Goal: Task Accomplishment & Management: Manage account settings

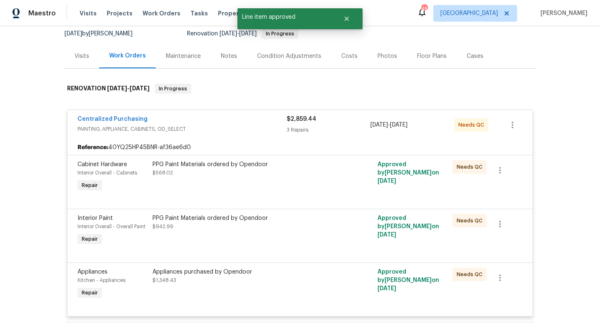
scroll to position [78, 0]
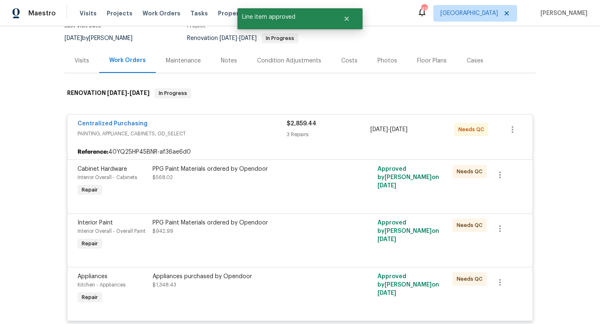
click at [233, 184] on div "PPG Paint Materials ordered by Opendoor $568.02" at bounding box center [243, 181] width 187 height 38
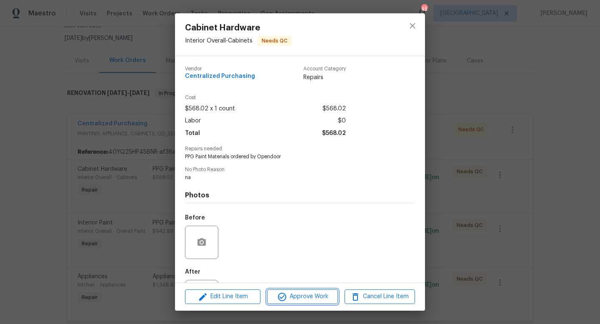
click at [319, 300] on span "Approve Work" at bounding box center [301, 297] width 65 height 10
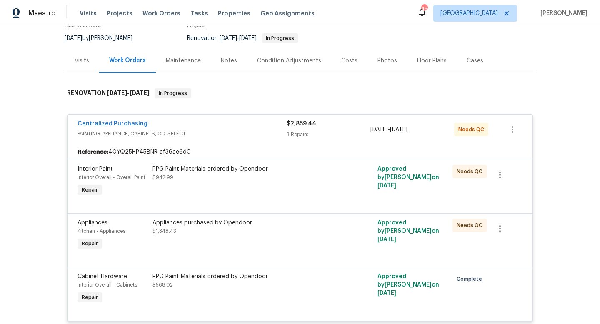
click at [277, 192] on div "PPG Paint Materials ordered by Opendoor $942.99" at bounding box center [243, 181] width 187 height 38
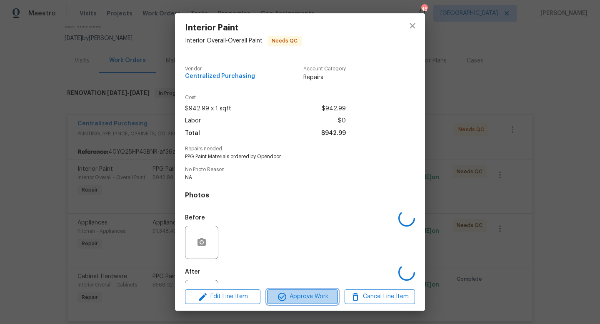
click at [299, 299] on span "Approve Work" at bounding box center [301, 297] width 65 height 10
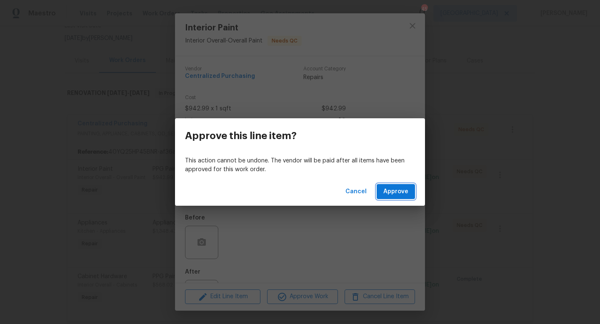
click at [389, 193] on span "Approve" at bounding box center [395, 192] width 25 height 10
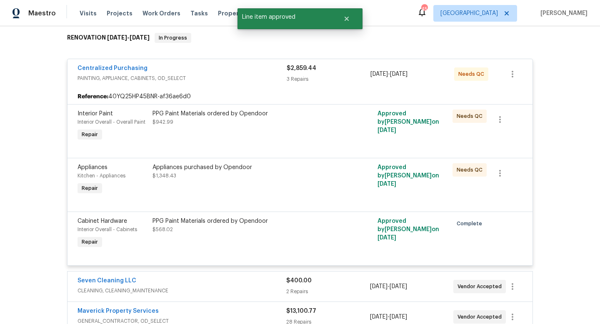
scroll to position [145, 0]
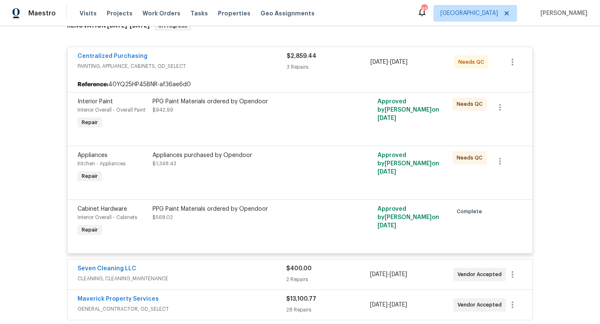
click at [224, 159] on div "Appliances purchased by Opendoor" at bounding box center [243, 155] width 182 height 8
click at [210, 105] on div "Appliances purchased by Opendoor" at bounding box center [243, 101] width 182 height 8
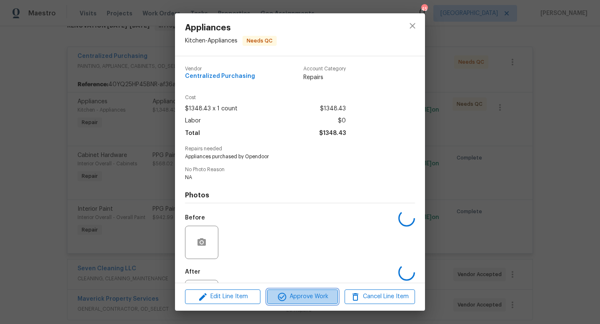
click at [321, 295] on span "Approve Work" at bounding box center [301, 297] width 65 height 10
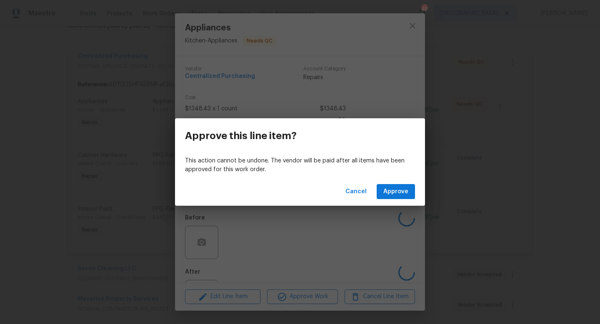
click at [404, 179] on div "Cancel Approve" at bounding box center [300, 191] width 250 height 29
click at [399, 194] on span "Approve" at bounding box center [395, 192] width 25 height 10
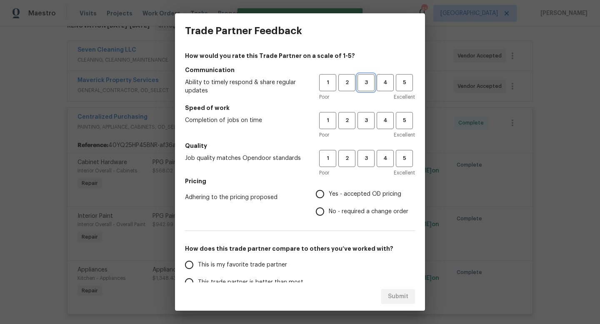
click at [367, 83] on span "3" at bounding box center [365, 83] width 15 height 10
click at [368, 120] on span "3" at bounding box center [365, 121] width 15 height 10
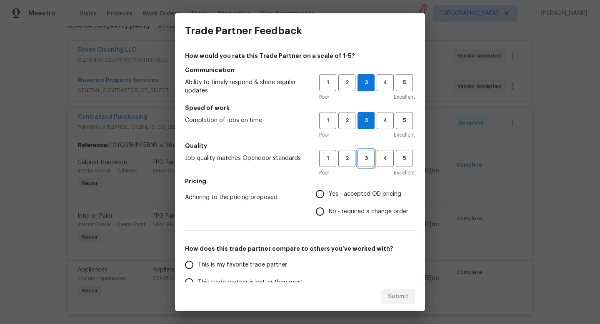
click at [364, 152] on button "3" at bounding box center [365, 158] width 17 height 17
click at [318, 197] on input "Yes - accepted OD pricing" at bounding box center [319, 193] width 17 height 17
radio input "true"
click at [201, 264] on span "This is my favorite trade partner" at bounding box center [242, 265] width 89 height 9
click at [198, 264] on input "This is my favorite trade partner" at bounding box center [188, 264] width 17 height 17
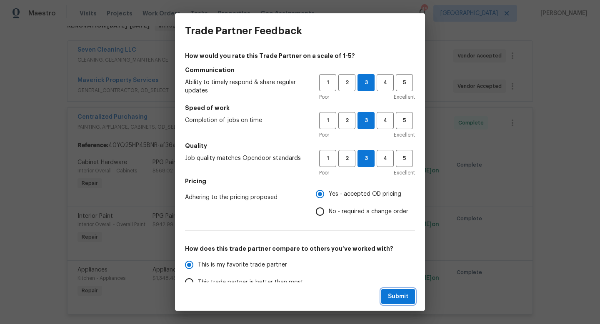
click at [396, 294] on span "Submit" at bounding box center [398, 297] width 20 height 10
radio input "true"
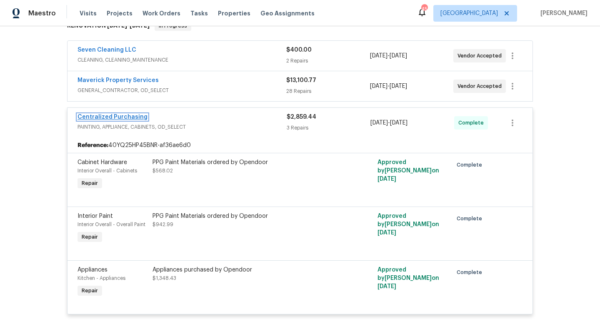
click at [127, 117] on link "Centralized Purchasing" at bounding box center [112, 117] width 70 height 6
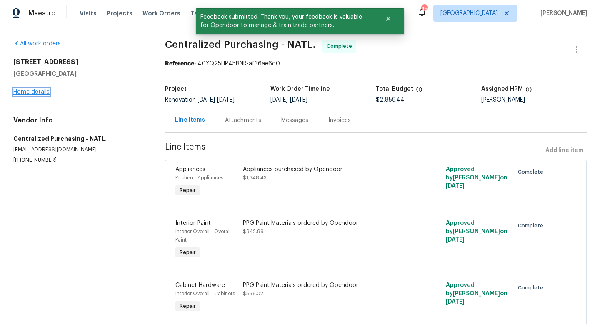
click at [35, 90] on link "Home details" at bounding box center [31, 92] width 36 height 6
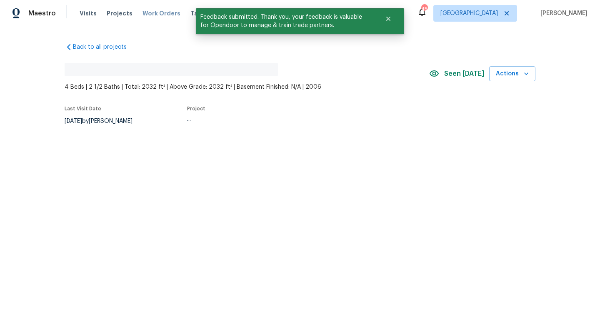
click at [160, 12] on span "Work Orders" at bounding box center [161, 13] width 38 height 8
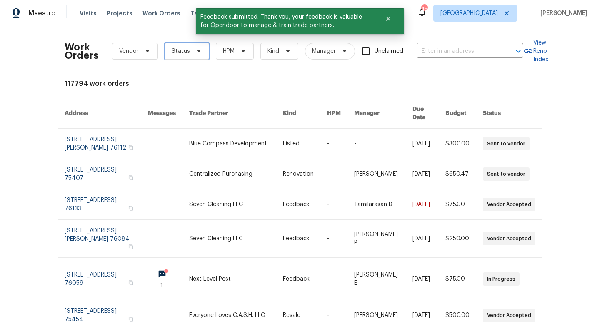
click at [199, 52] on icon at bounding box center [198, 51] width 7 height 7
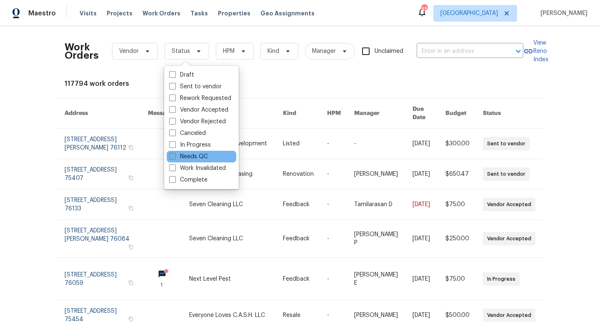
click at [192, 155] on label "Needs QC" at bounding box center [188, 156] width 39 height 8
click at [175, 155] on input "Needs QC" at bounding box center [171, 154] width 5 height 5
checkbox input "true"
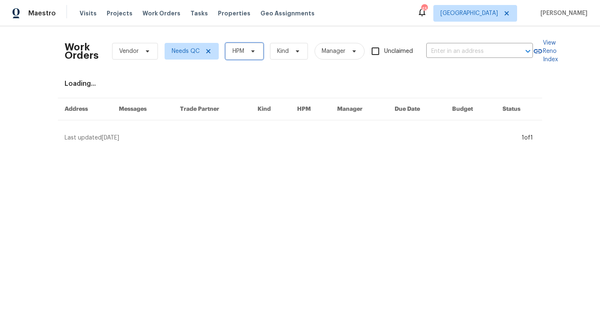
click at [249, 55] on span "HPM" at bounding box center [244, 51] width 38 height 17
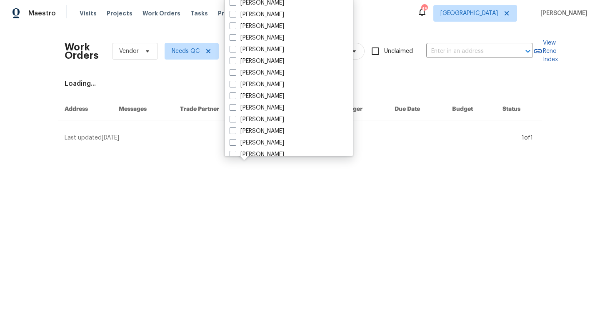
scroll to position [465, 0]
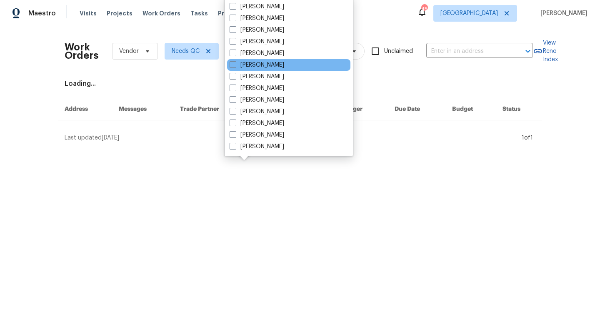
click at [253, 69] on div "[PERSON_NAME]" at bounding box center [288, 65] width 123 height 12
click at [251, 64] on label "[PERSON_NAME]" at bounding box center [256, 65] width 55 height 8
click at [235, 64] on input "[PERSON_NAME]" at bounding box center [231, 63] width 5 height 5
checkbox input "true"
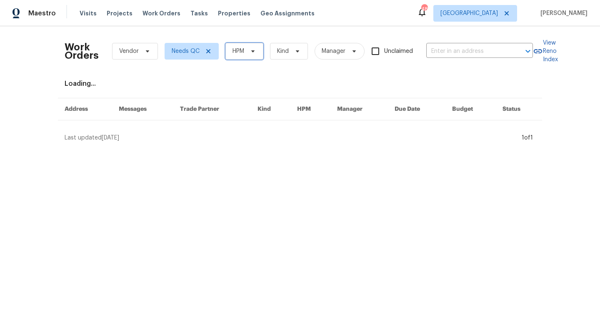
click at [239, 54] on span "HPM" at bounding box center [238, 51] width 12 height 8
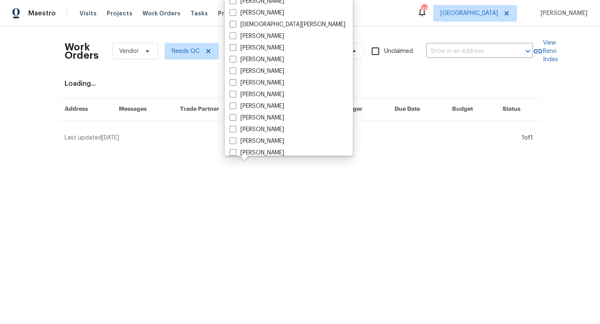
scroll to position [465, 0]
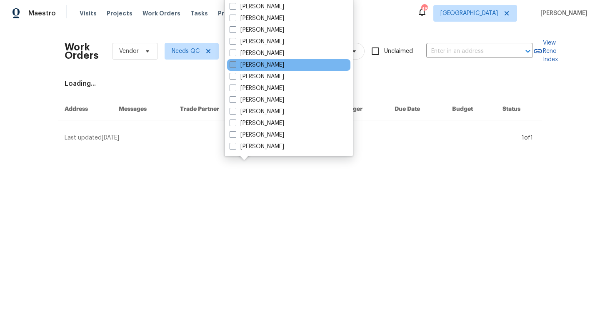
click at [246, 64] on label "[PERSON_NAME]" at bounding box center [256, 65] width 55 height 8
click at [235, 64] on input "[PERSON_NAME]" at bounding box center [231, 63] width 5 height 5
checkbox input "true"
